Goal: Task Accomplishment & Management: Manage account settings

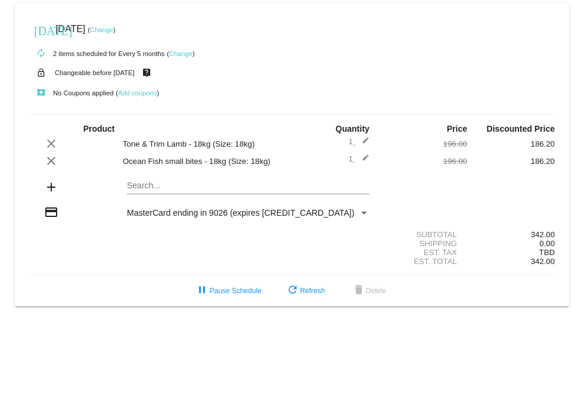
click at [113, 29] on link "Change" at bounding box center [101, 29] width 23 height 7
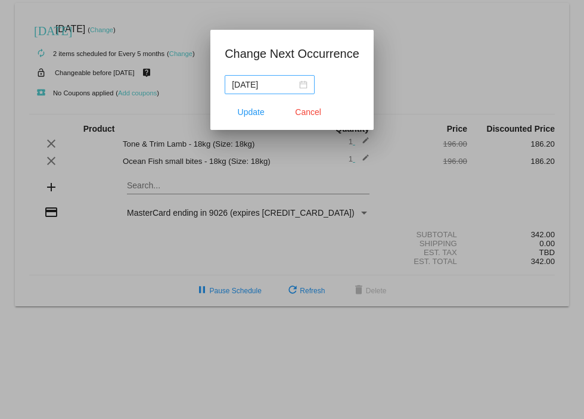
click at [295, 83] on div "[DATE]" at bounding box center [270, 84] width 76 height 13
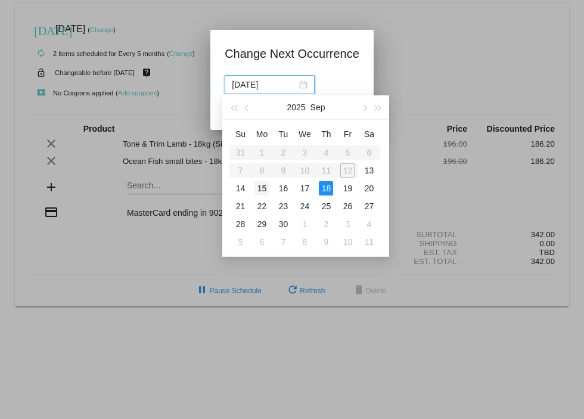
click at [264, 186] on div "15" at bounding box center [262, 188] width 14 height 14
type input "[DATE]"
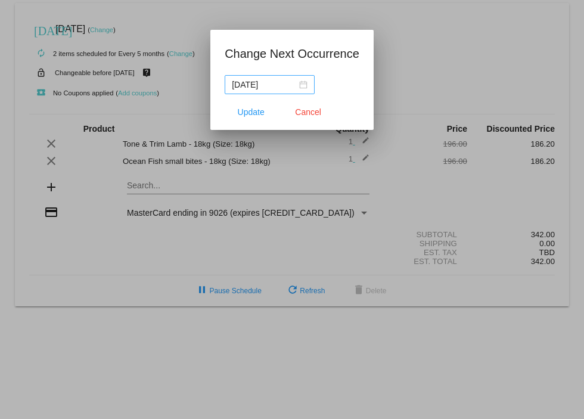
click at [290, 84] on div "[DATE]" at bounding box center [270, 84] width 76 height 13
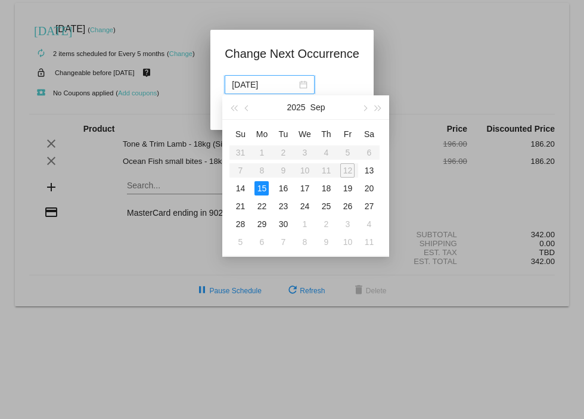
click at [343, 75] on app-change-next-occurrence-dialog "Change Next Occurrence [DATE] Update Cancel" at bounding box center [292, 87] width 135 height 86
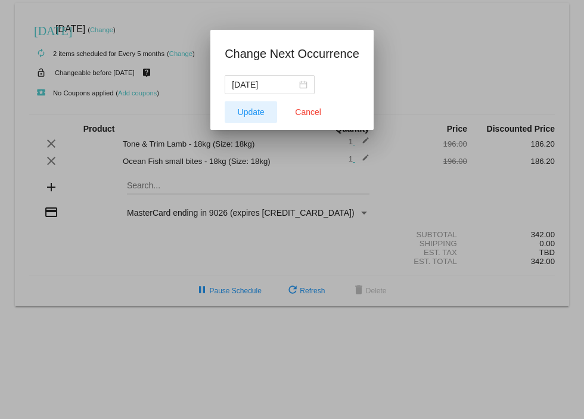
click at [250, 115] on span "Update" at bounding box center [251, 112] width 27 height 10
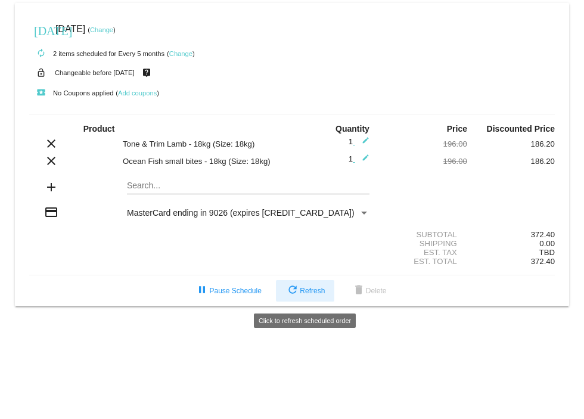
click at [311, 294] on span "refresh Refresh" at bounding box center [305, 291] width 39 height 8
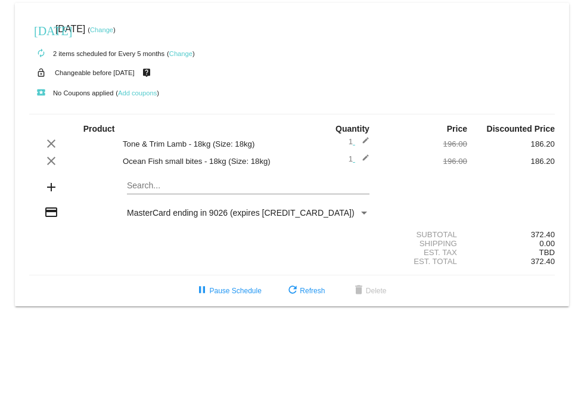
click at [181, 54] on link "Change" at bounding box center [180, 53] width 23 height 7
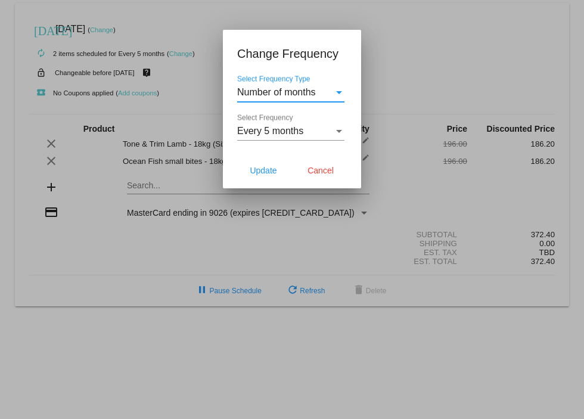
click at [339, 130] on div "Select Frequency" at bounding box center [339, 131] width 6 height 3
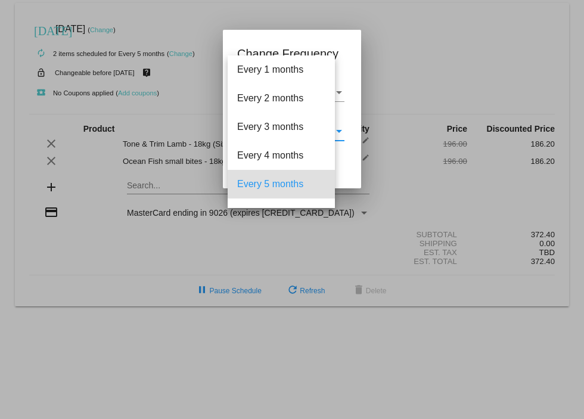
scroll to position [52, 0]
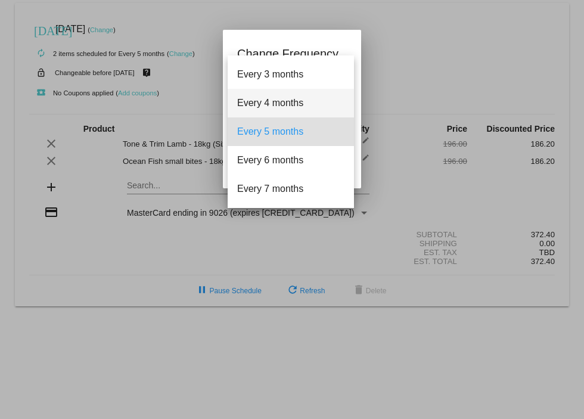
click at [297, 107] on span "Every 4 months" at bounding box center [290, 103] width 107 height 29
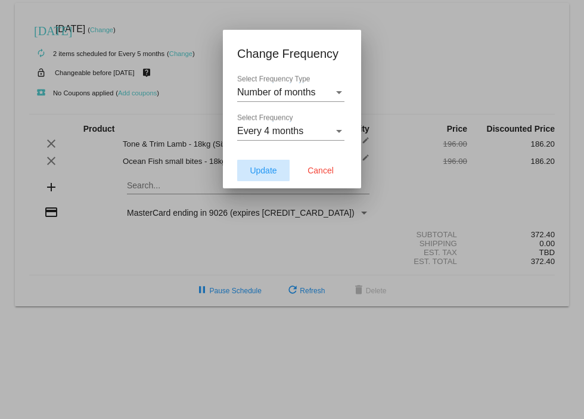
click at [271, 168] on span "Update" at bounding box center [263, 171] width 27 height 10
